Goal: Transaction & Acquisition: Purchase product/service

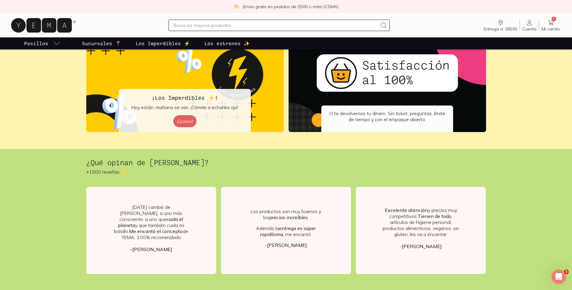
scroll to position [996, 0]
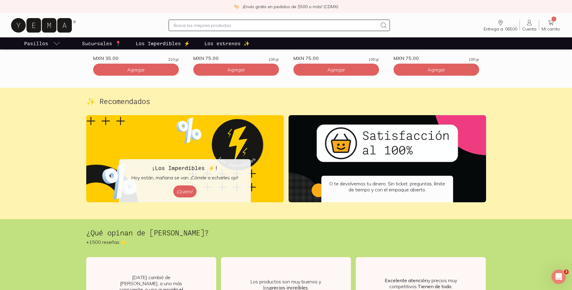
click at [256, 28] on input "text" at bounding box center [276, 25] width 204 height 7
type input "[PERSON_NAME]"
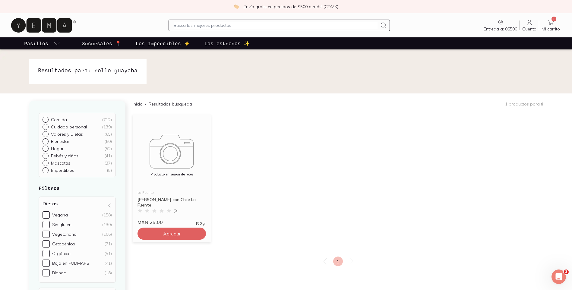
click at [171, 143] on img at bounding box center [172, 148] width 78 height 42
